Goal: Transaction & Acquisition: Book appointment/travel/reservation

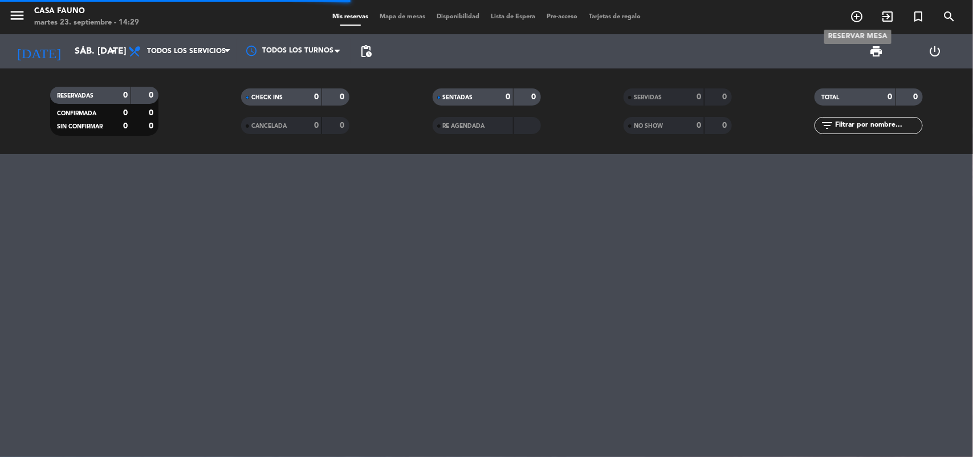
click at [858, 16] on icon "add_circle_outline" at bounding box center [857, 17] width 14 height 14
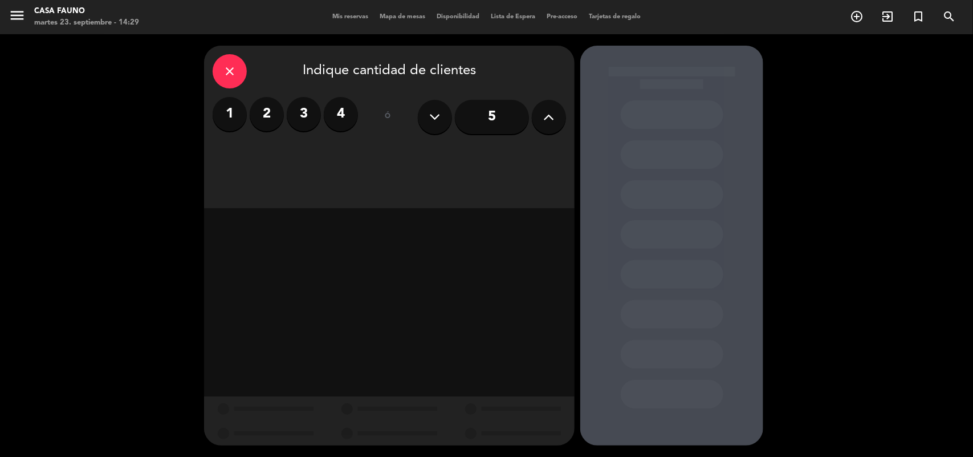
click at [277, 121] on label "2" at bounding box center [267, 114] width 34 height 34
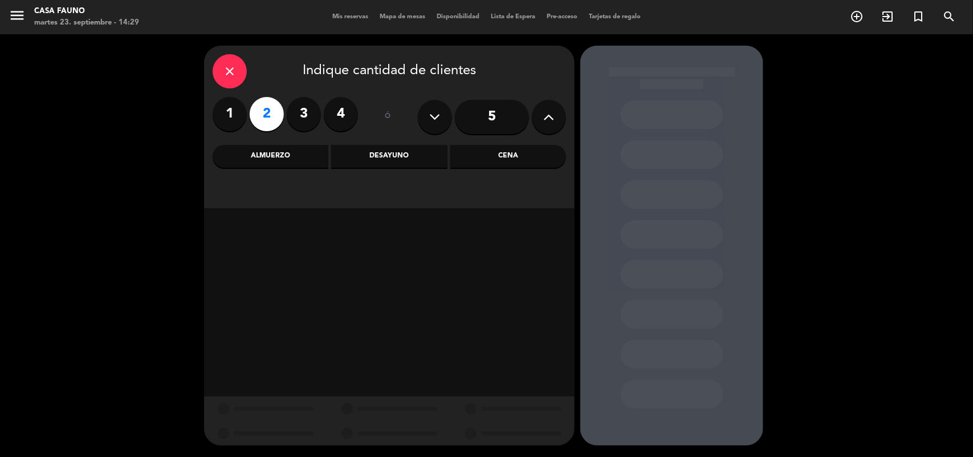
click at [514, 165] on div "Cena" at bounding box center [508, 156] width 116 height 23
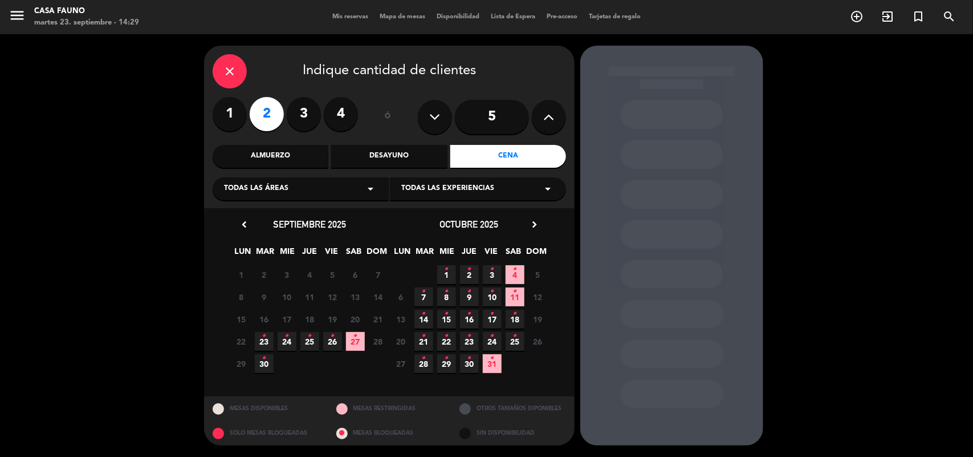
click at [285, 345] on span "24 •" at bounding box center [287, 341] width 19 height 19
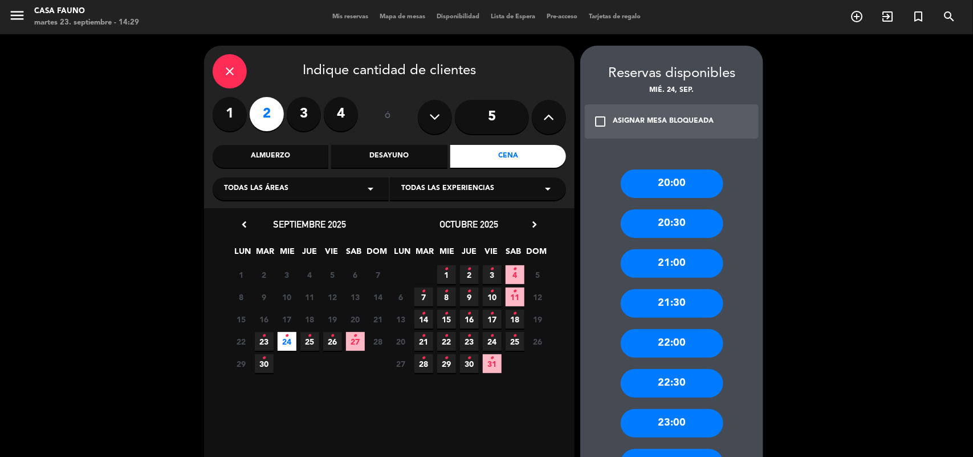
click at [670, 266] on div "21:00" at bounding box center [672, 263] width 103 height 29
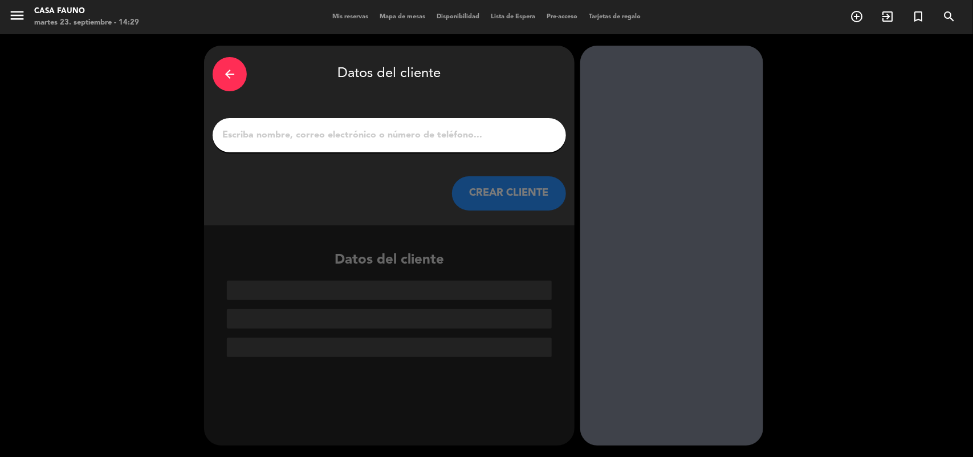
click at [383, 128] on input "1" at bounding box center [389, 135] width 336 height 16
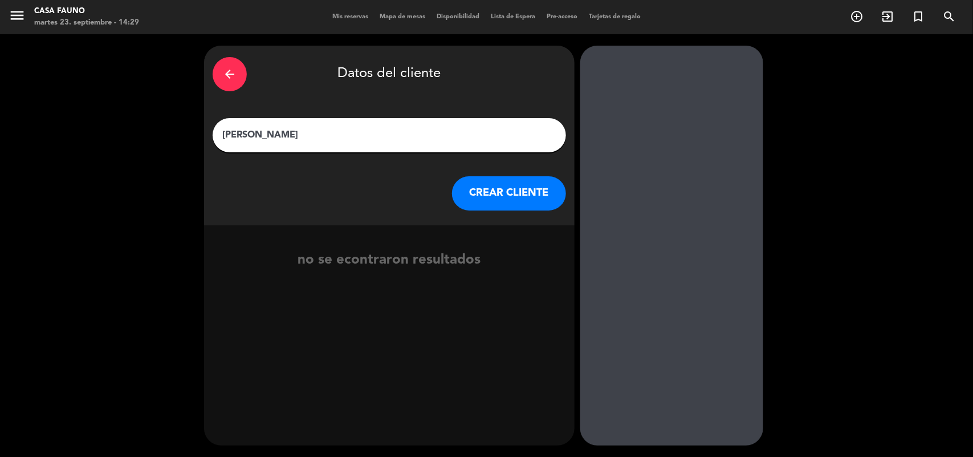
type input "[PERSON_NAME]"
click at [483, 194] on button "CREAR CLIENTE" at bounding box center [509, 193] width 114 height 34
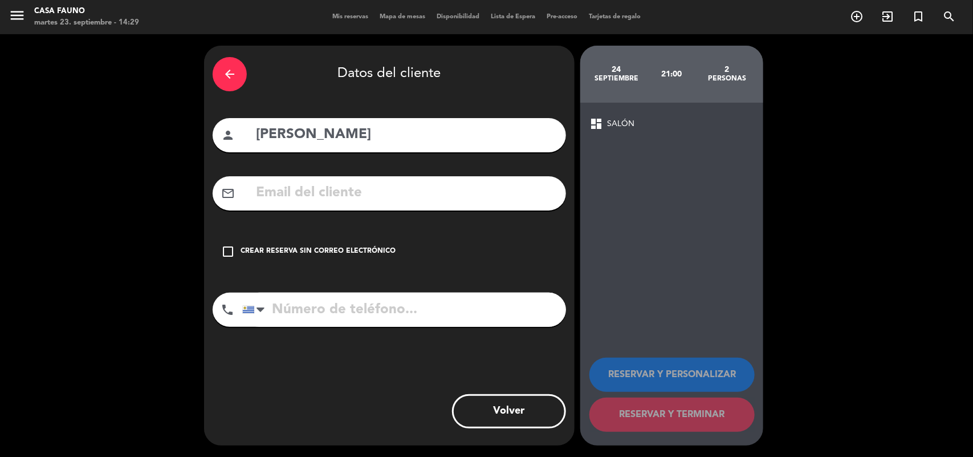
drag, startPoint x: 226, startPoint y: 248, endPoint x: 238, endPoint y: 275, distance: 29.3
click at [227, 253] on icon "check_box_outline_blank" at bounding box center [228, 252] width 14 height 14
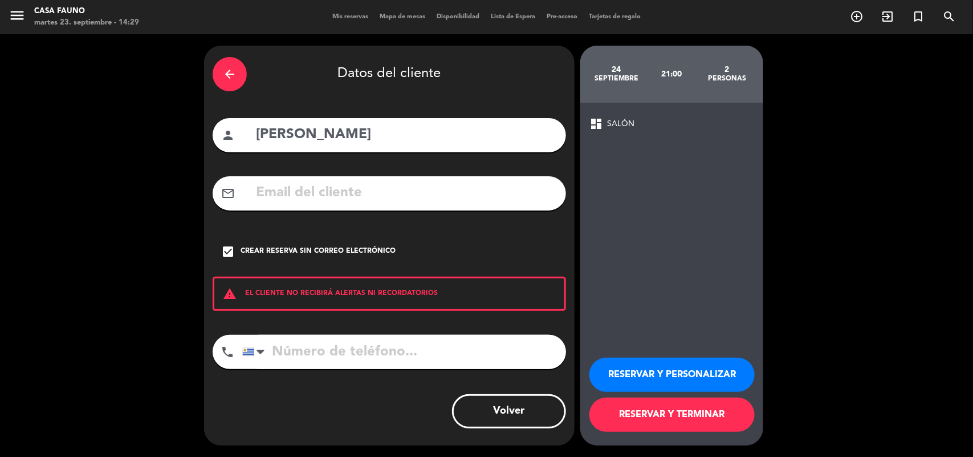
drag, startPoint x: 303, startPoint y: 345, endPoint x: 311, endPoint y: 349, distance: 8.2
click at [305, 346] on input "tel" at bounding box center [404, 352] width 324 height 34
type input "099583135"
click at [651, 417] on button "RESERVAR Y TERMINAR" at bounding box center [671, 414] width 165 height 34
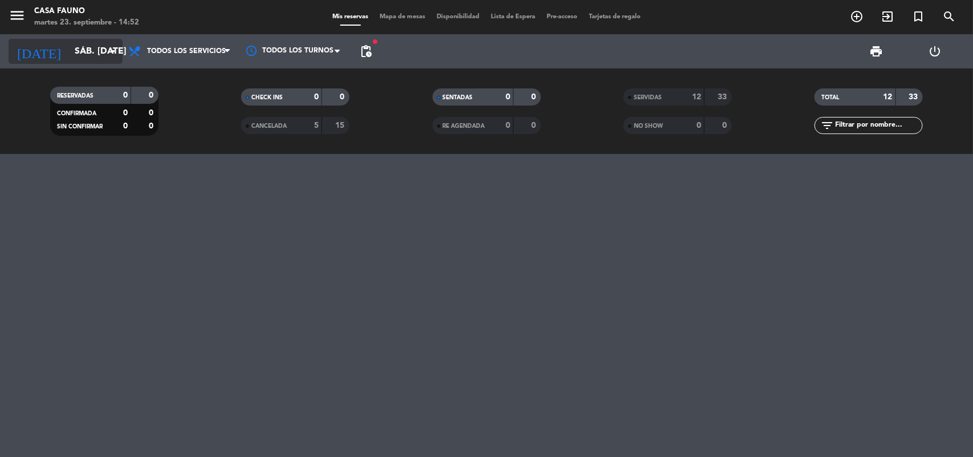
click at [97, 58] on input "sáb. [DATE]" at bounding box center [129, 51] width 120 height 22
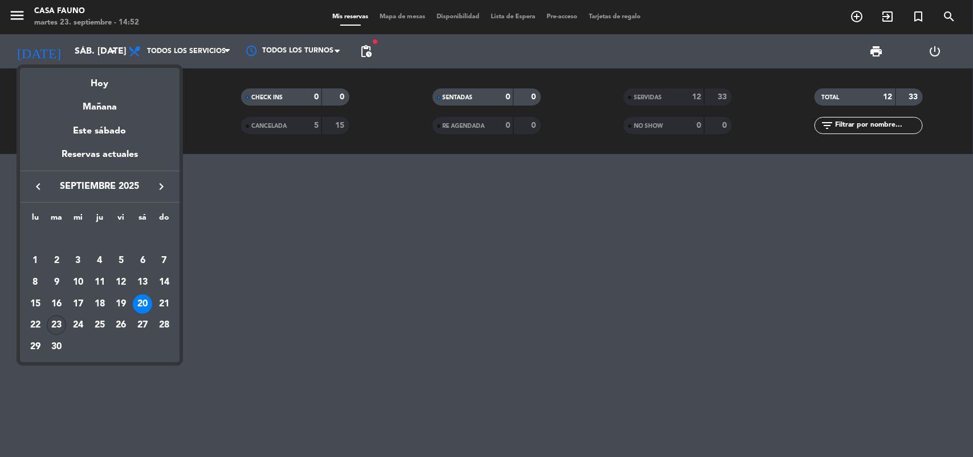
click at [60, 323] on div "23" at bounding box center [56, 324] width 19 height 19
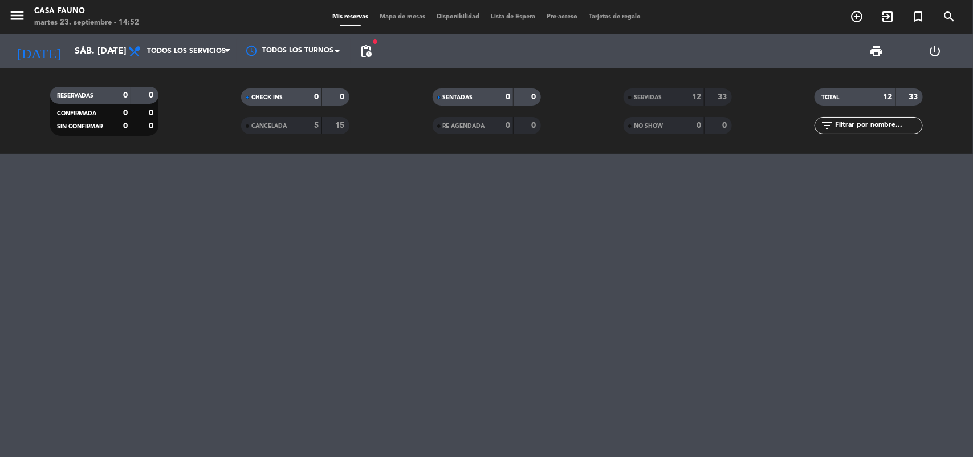
type input "[DATE] sep."
